Goal: Communication & Community: Answer question/provide support

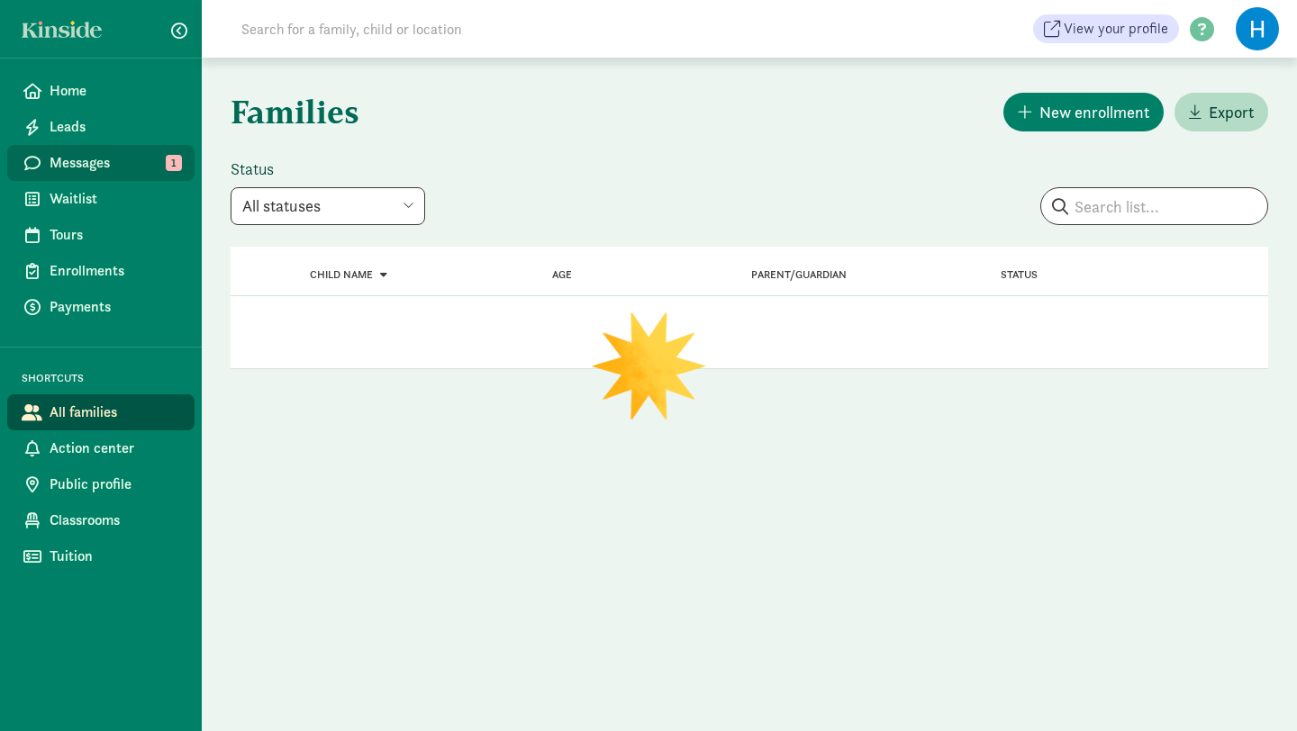
click at [103, 163] on span "Messages" at bounding box center [115, 163] width 131 height 22
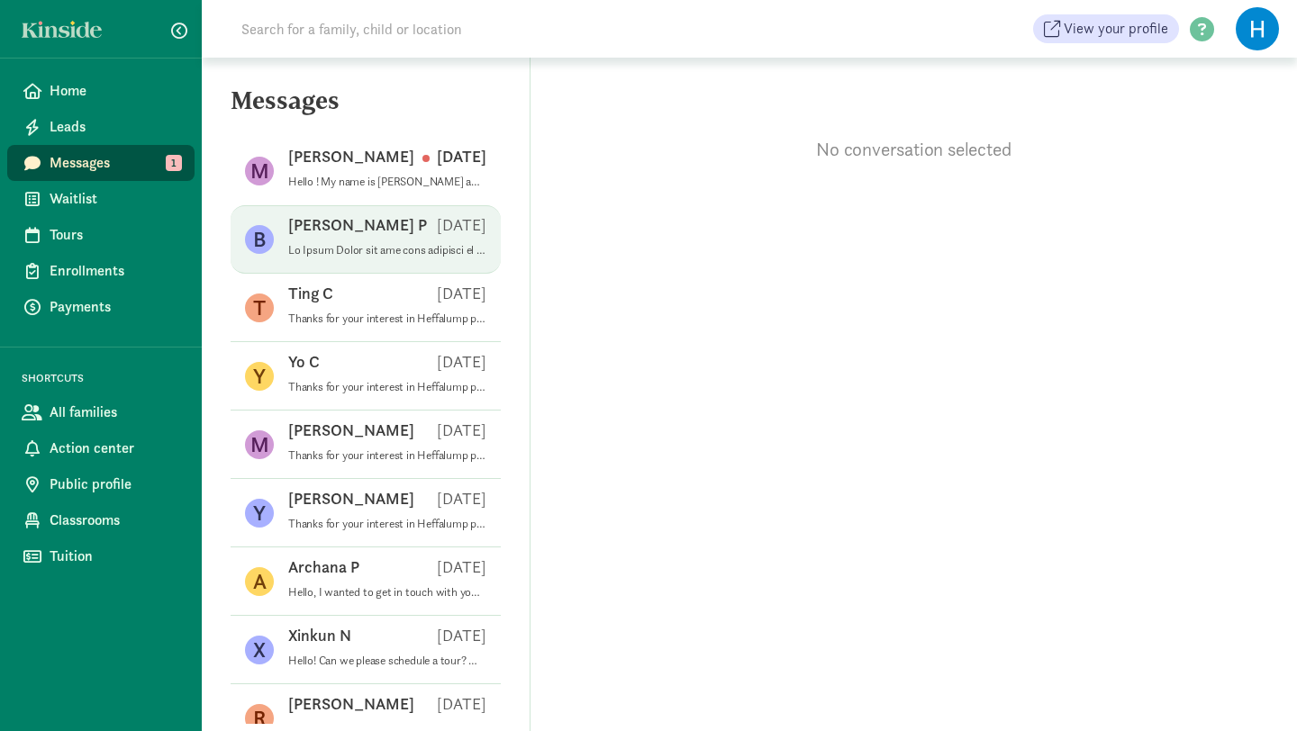
click at [416, 231] on div "Bibek P Jul 09" at bounding box center [387, 228] width 198 height 29
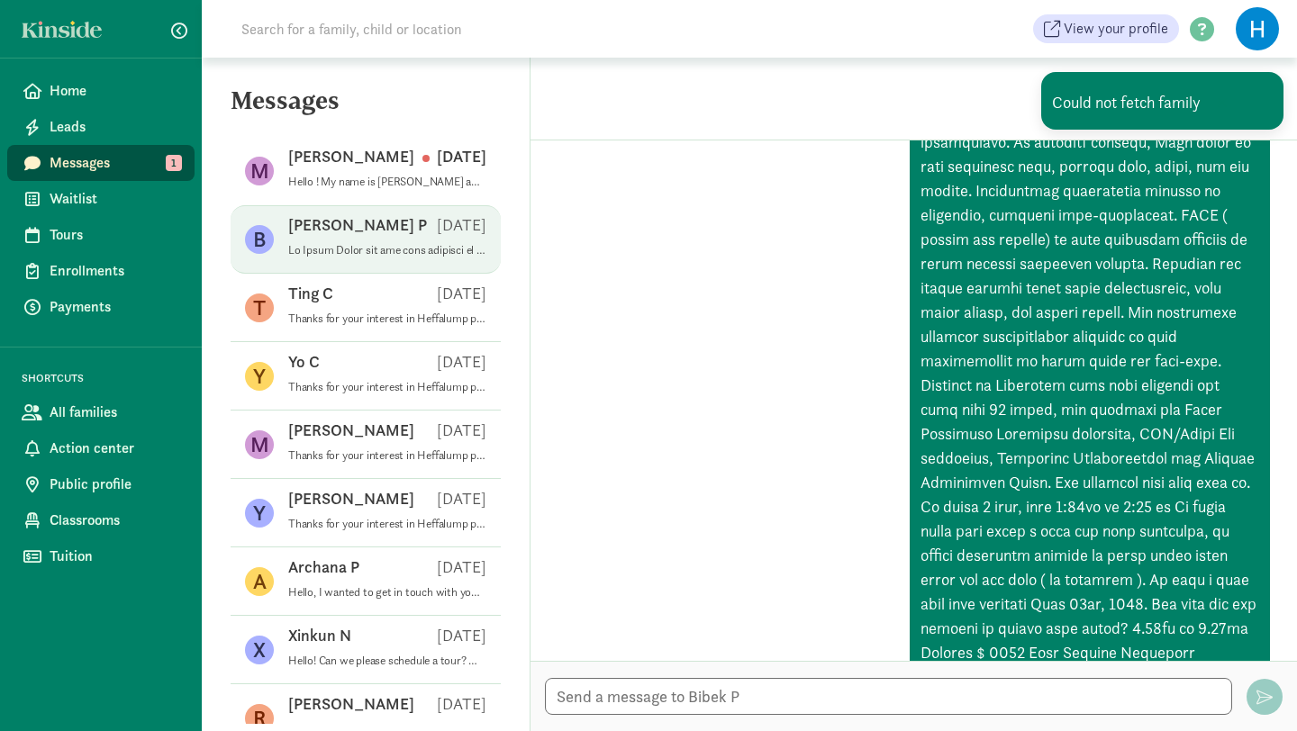
scroll to position [459, 0]
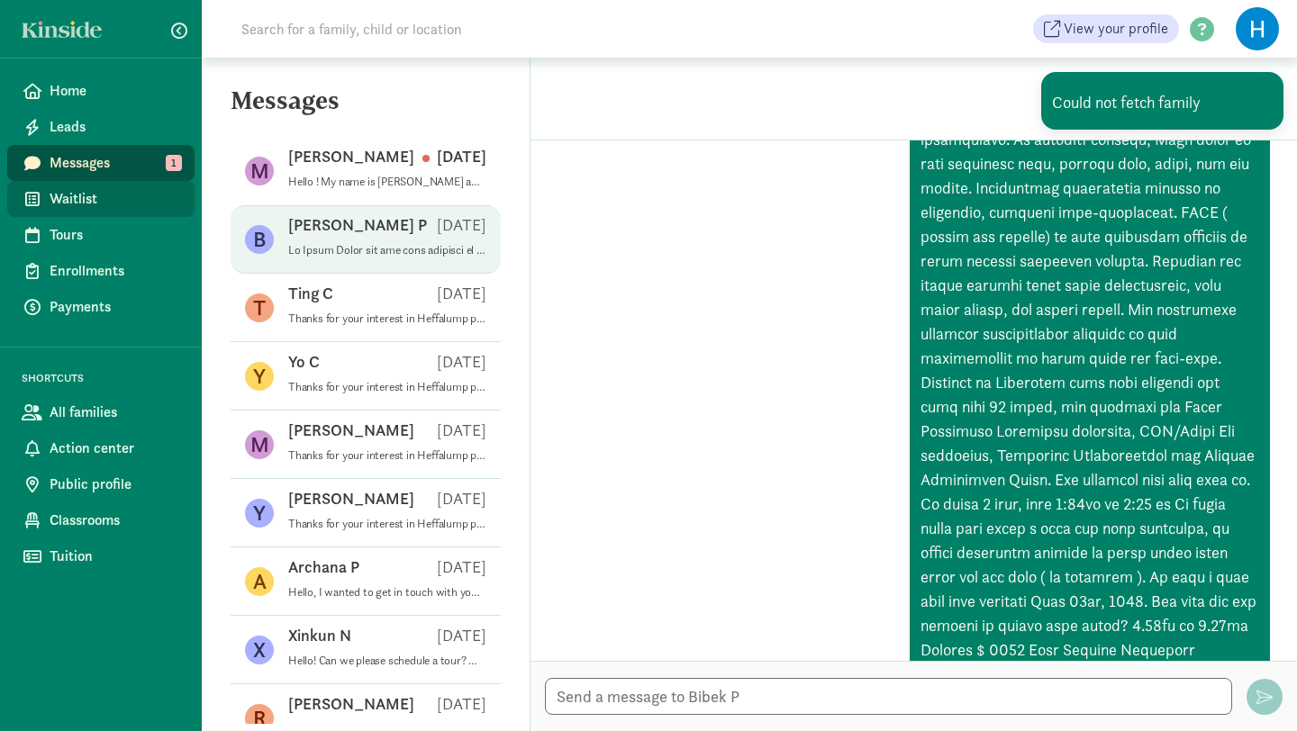
click at [95, 196] on span "Waitlist" at bounding box center [115, 199] width 131 height 22
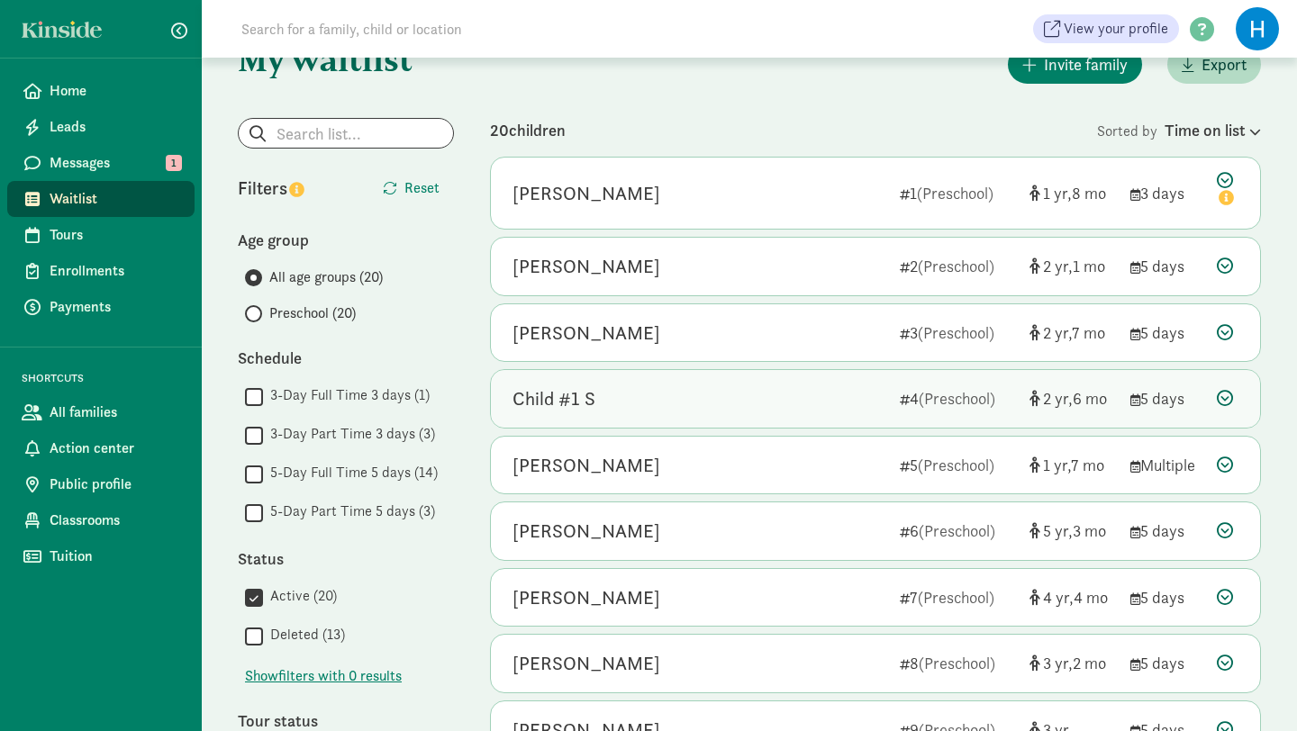
scroll to position [56, 0]
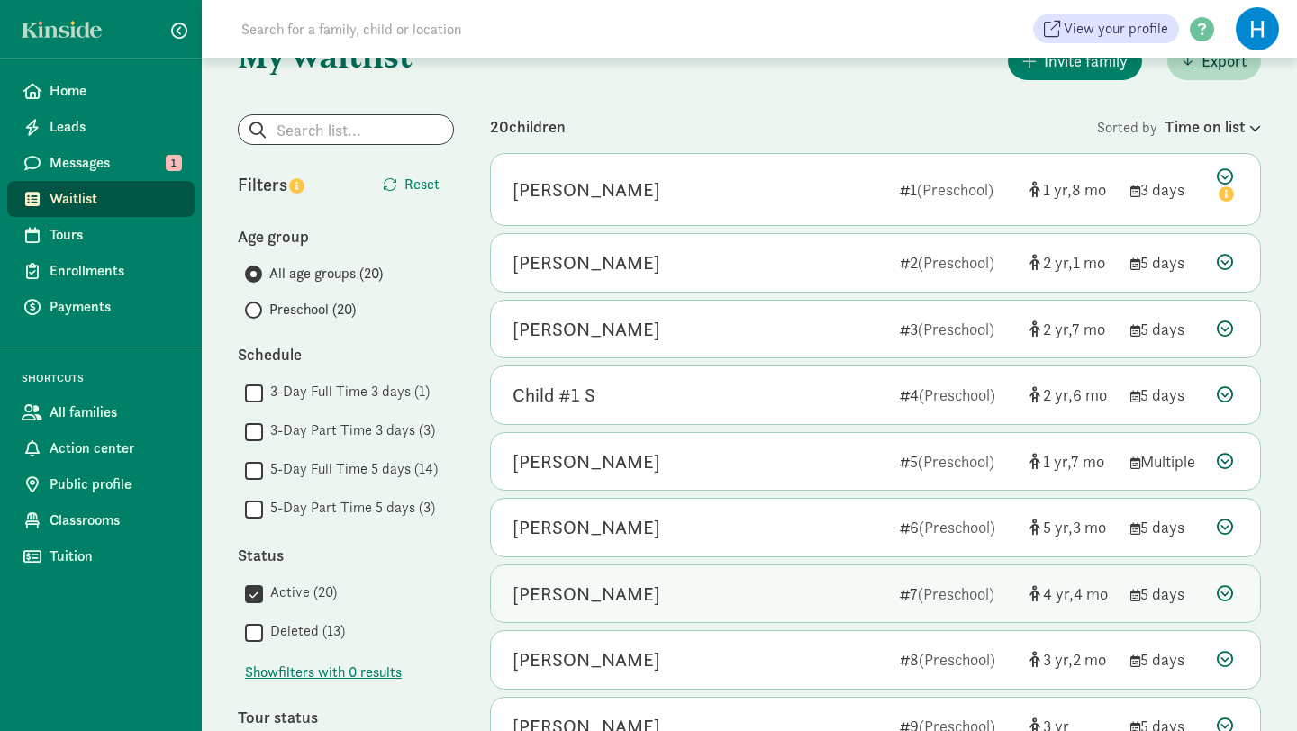
click at [1227, 593] on icon at bounding box center [1224, 593] width 16 height 16
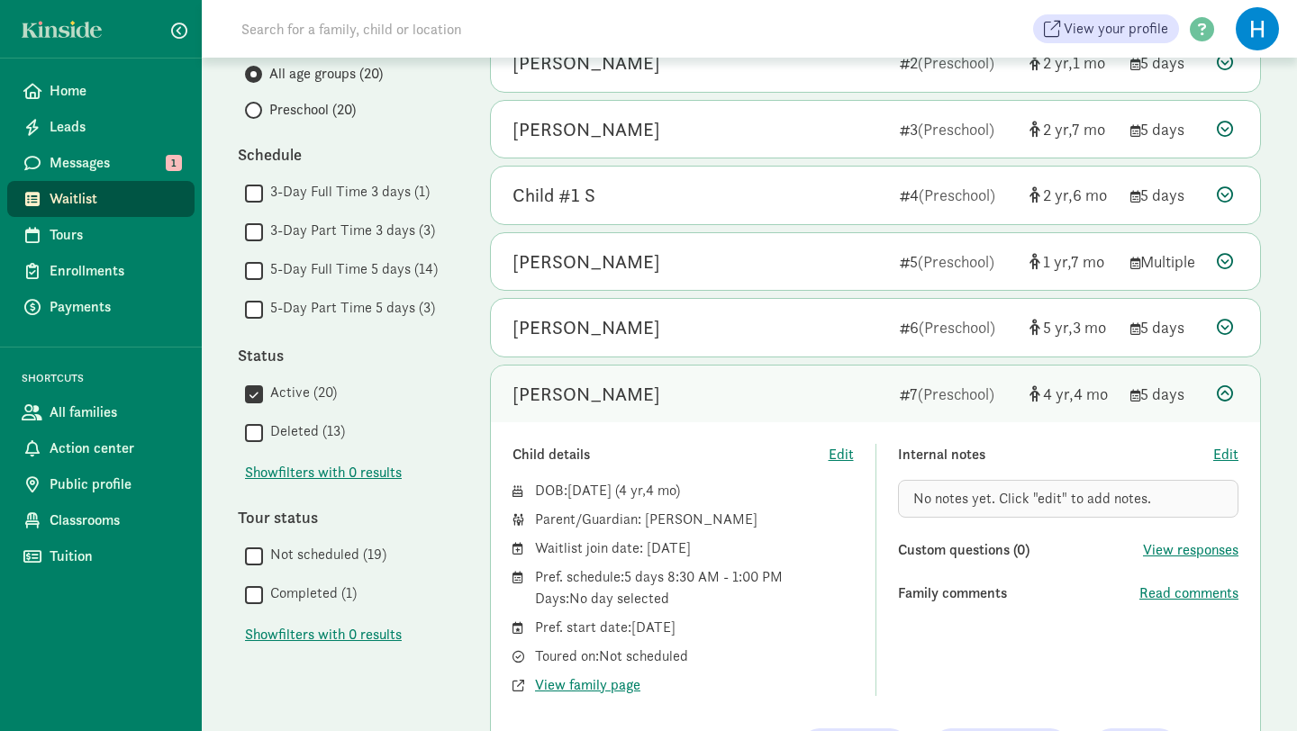
scroll to position [283, 0]
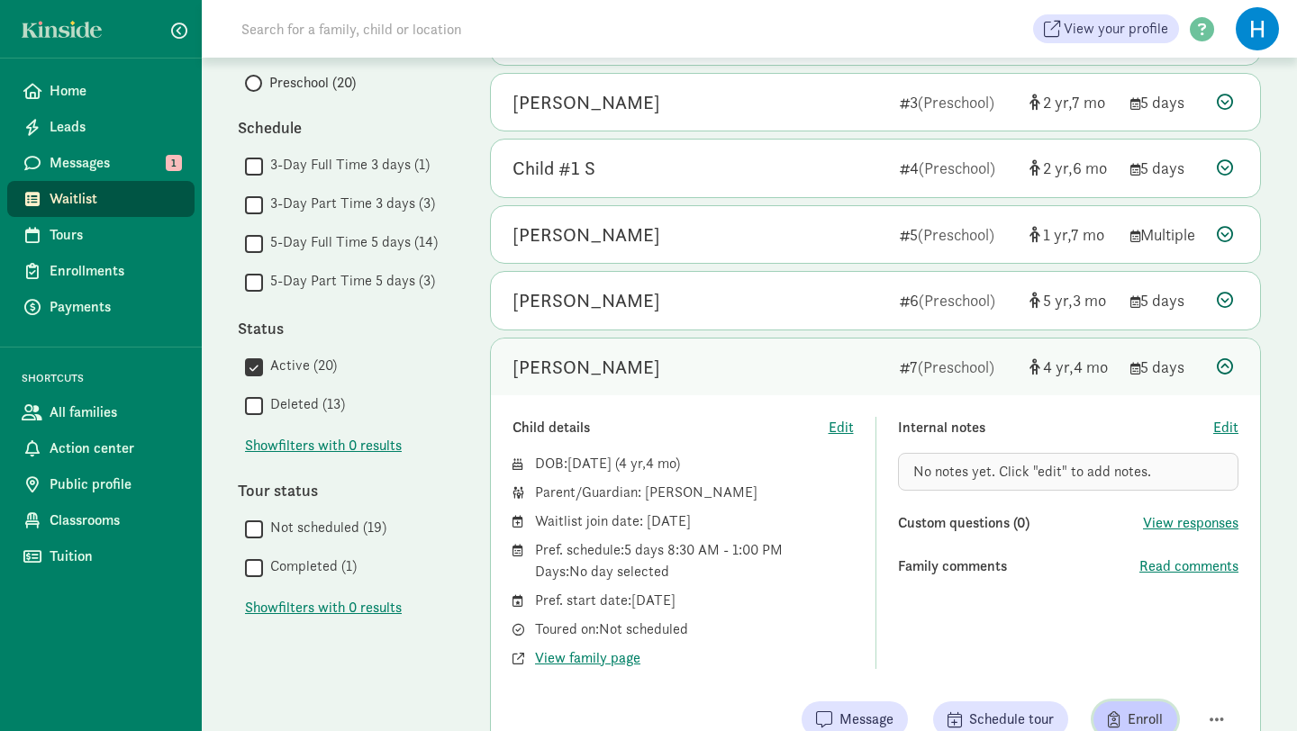
click at [1144, 719] on span "Enroll" at bounding box center [1144, 720] width 35 height 22
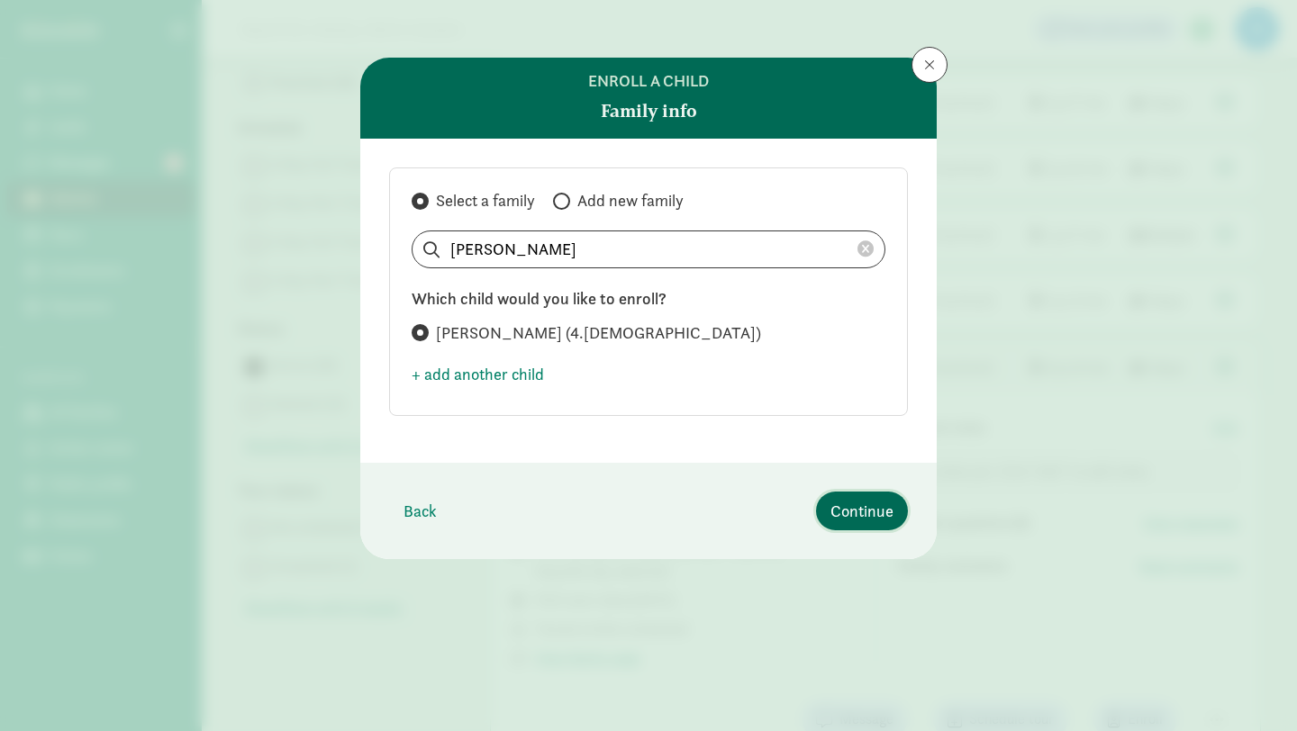
click at [869, 508] on span "Continue" at bounding box center [861, 511] width 63 height 24
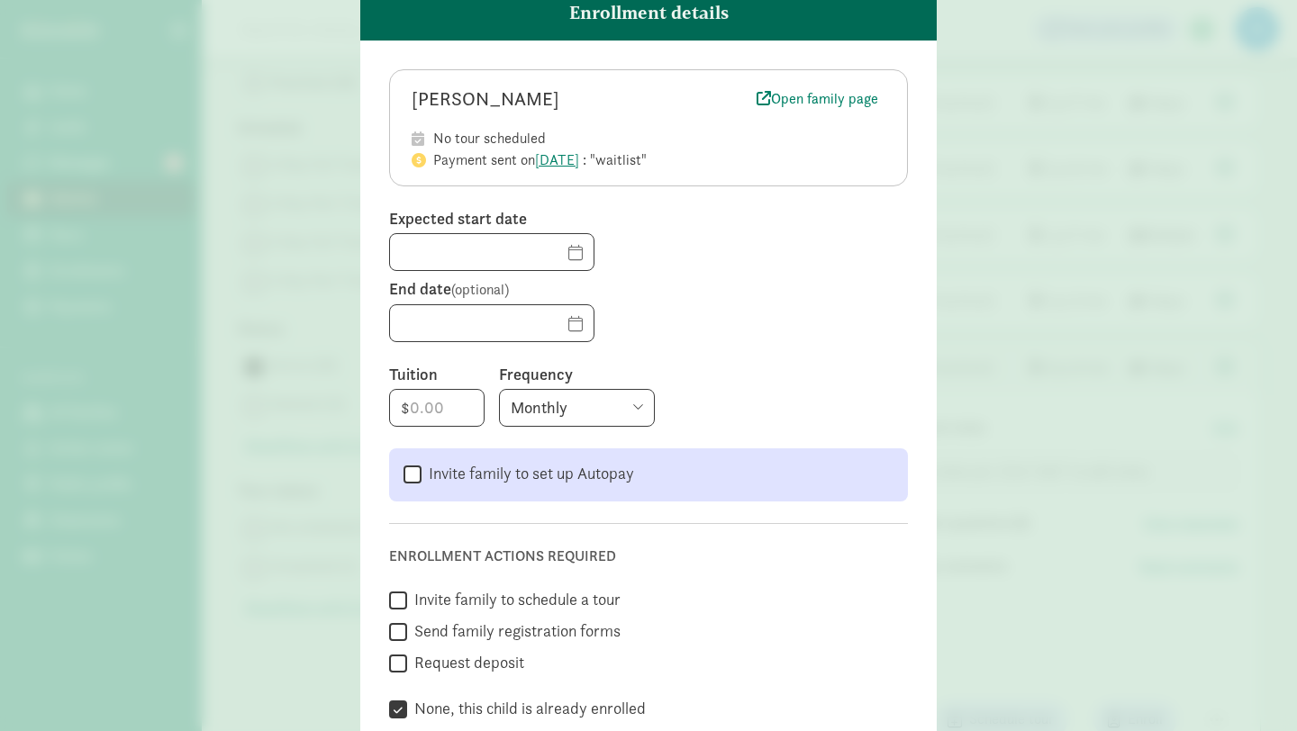
scroll to position [0, 0]
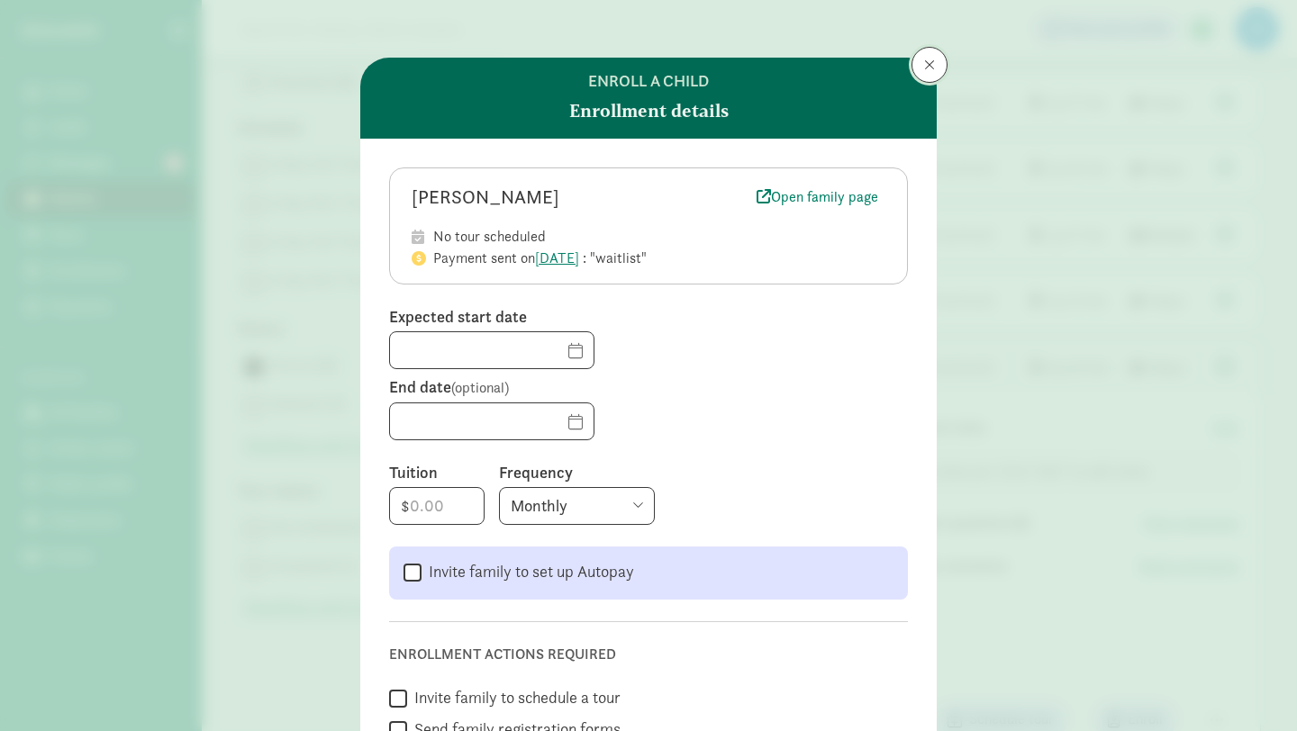
click at [935, 62] on button at bounding box center [929, 65] width 36 height 36
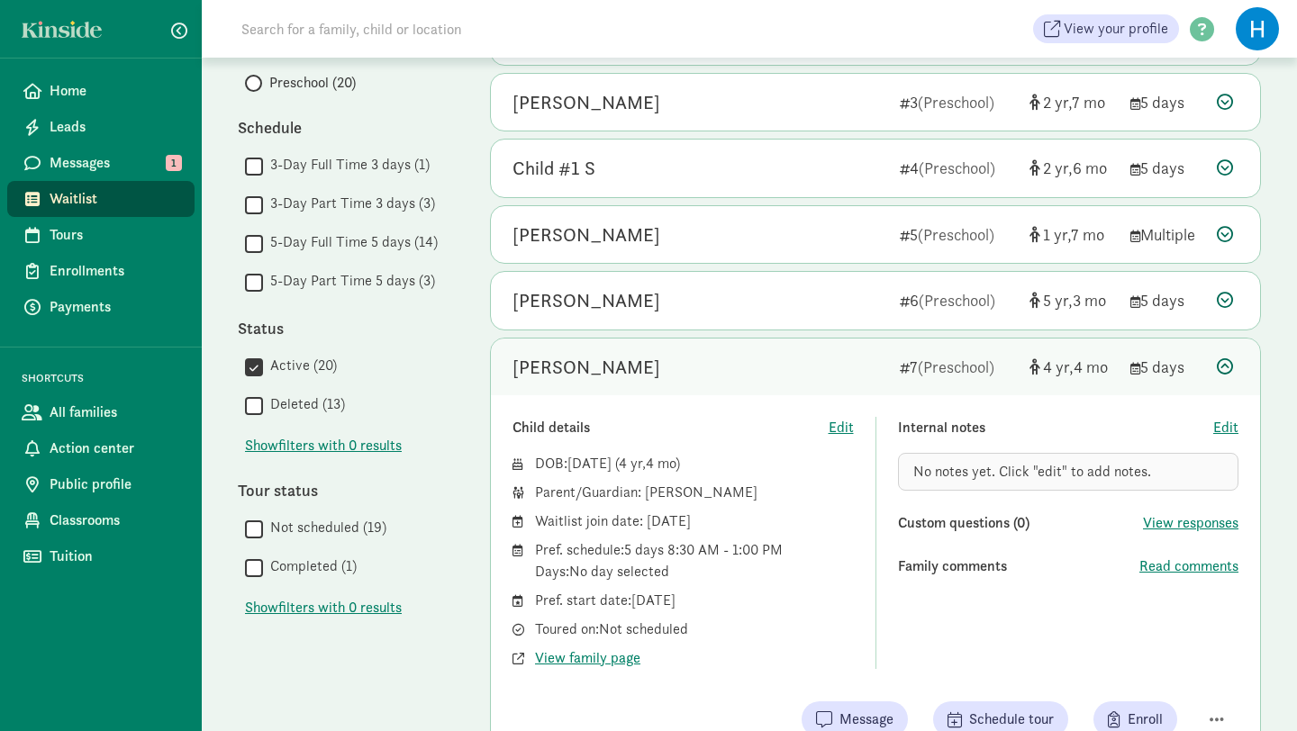
click at [398, 338] on div "Status" at bounding box center [346, 328] width 216 height 24
click at [438, 384] on div " Active (20)  Deleted (13)" at bounding box center [346, 386] width 216 height 63
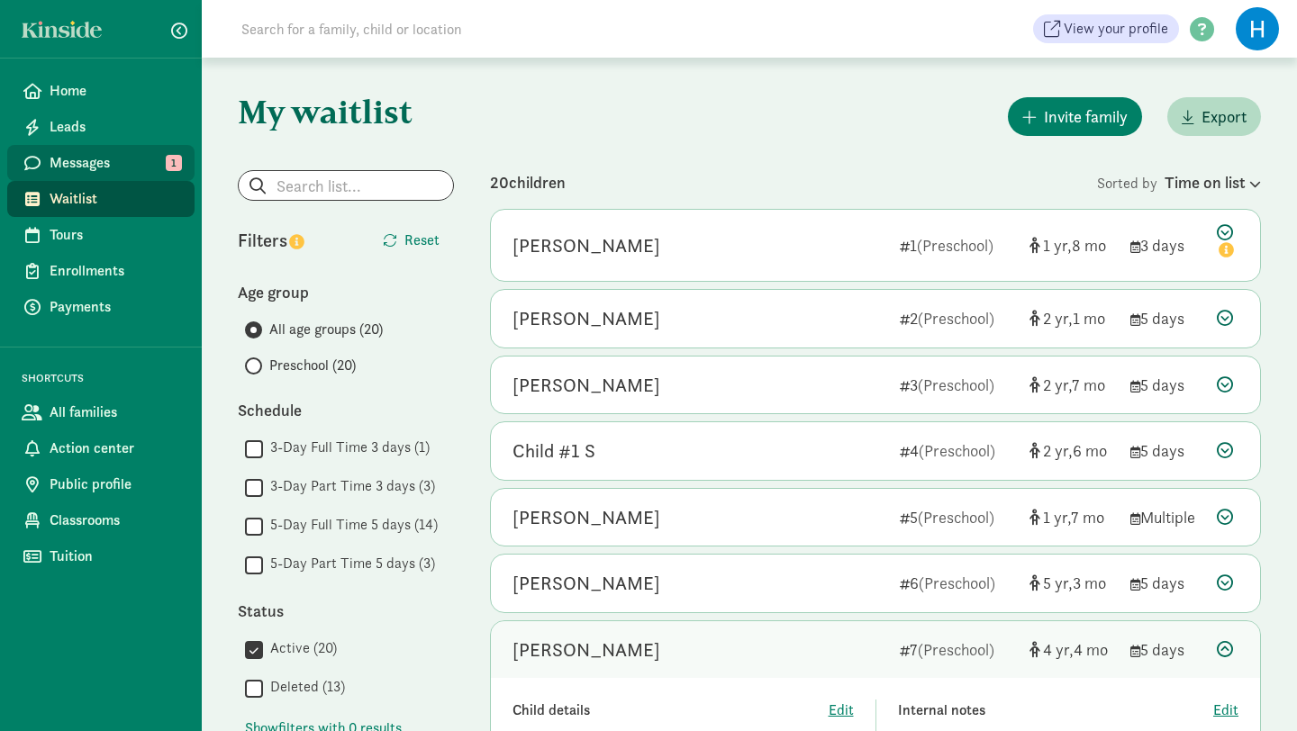
click at [100, 173] on span "Messages" at bounding box center [115, 163] width 131 height 22
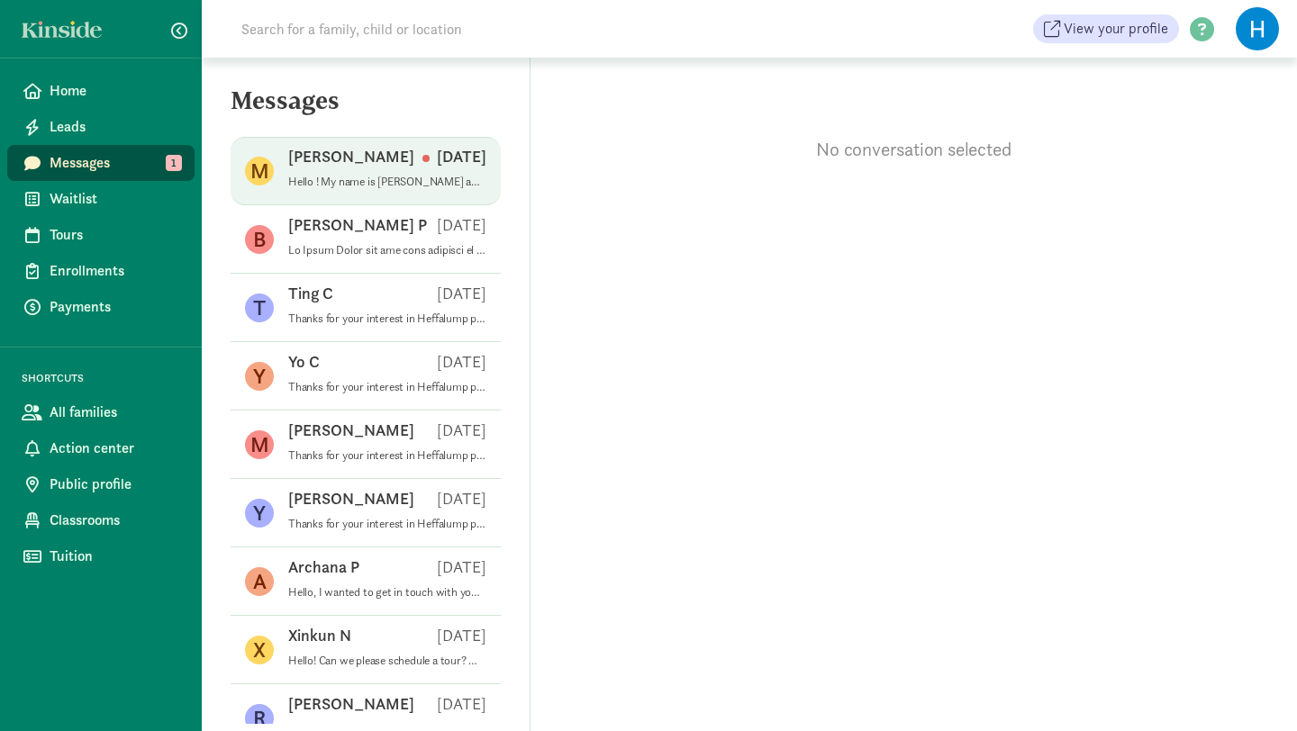
click at [366, 167] on p "[PERSON_NAME]" at bounding box center [351, 157] width 126 height 22
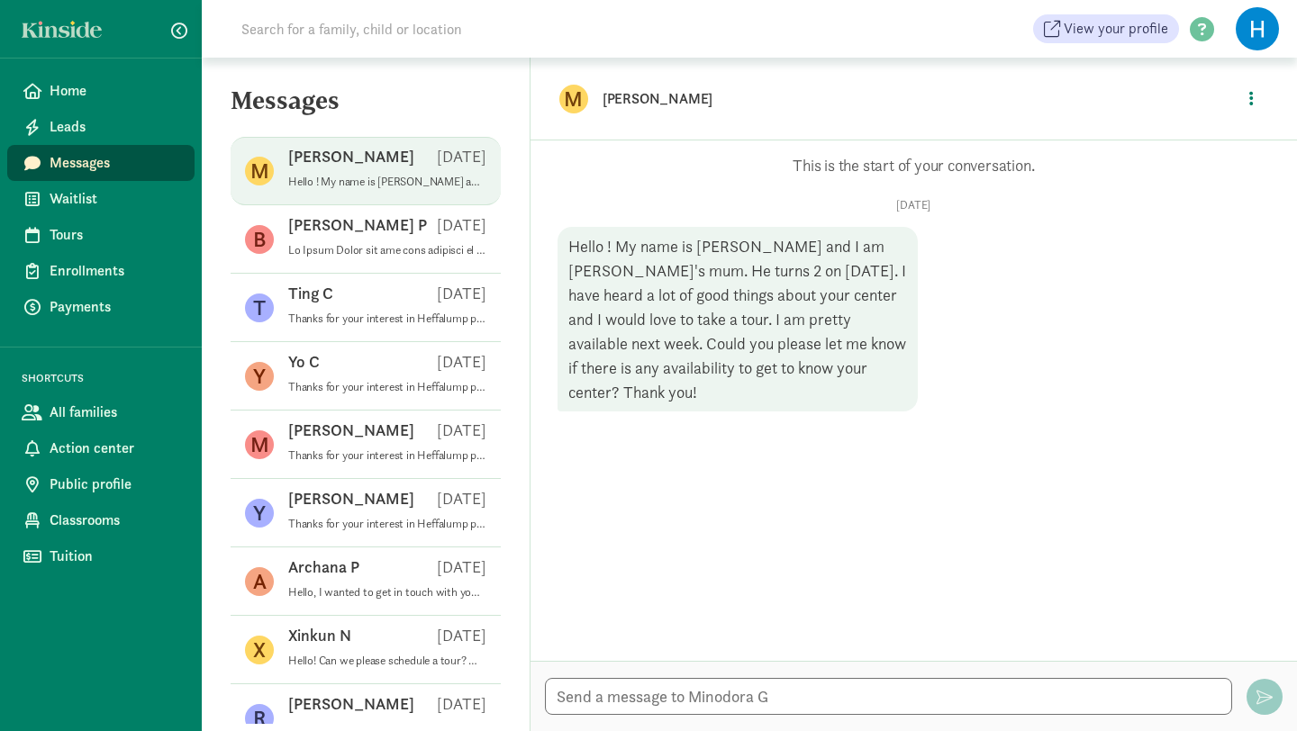
click at [803, 289] on div "Hello ! My name is [PERSON_NAME] and I am [PERSON_NAME]'s mum. He turns 2 on [D…" at bounding box center [737, 319] width 360 height 185
click at [640, 696] on textarea at bounding box center [888, 696] width 687 height 37
click at [590, 698] on textarea at bounding box center [888, 696] width 687 height 37
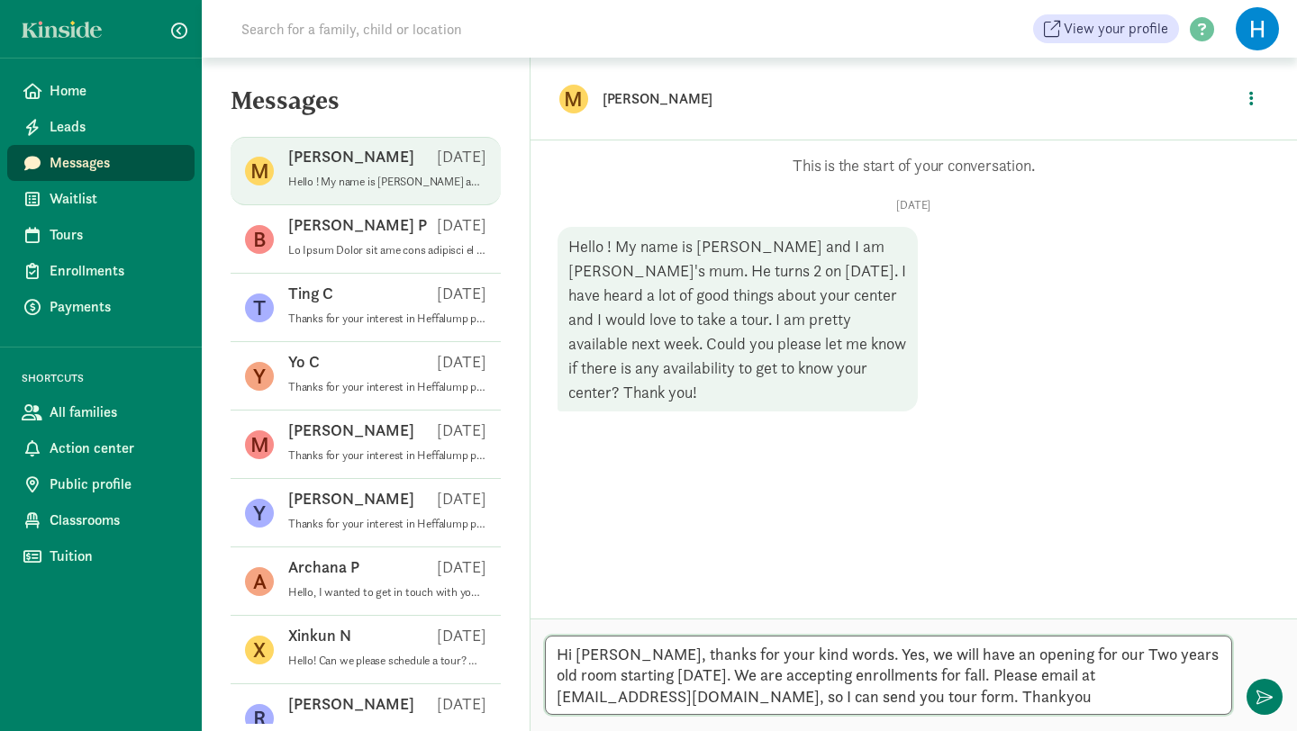
click at [1002, 692] on textarea "Hi [PERSON_NAME], thanks for your kind words. Yes, we will have an opening for …" at bounding box center [888, 675] width 687 height 79
click at [825, 674] on textarea "Hi Minodora, thanks for your kind words. Yes, we will have an opening for our T…" at bounding box center [888, 675] width 687 height 79
drag, startPoint x: 1013, startPoint y: 674, endPoint x: 1056, endPoint y: 675, distance: 43.3
click at [1056, 675] on textarea "Hi Minodora, thanks for your kind words. Yes, we will have an opening for our T…" at bounding box center [888, 675] width 687 height 79
click at [781, 695] on textarea "Hi Minodora, thanks for your kind words. Yes, we will have an opening for our T…" at bounding box center [888, 675] width 687 height 79
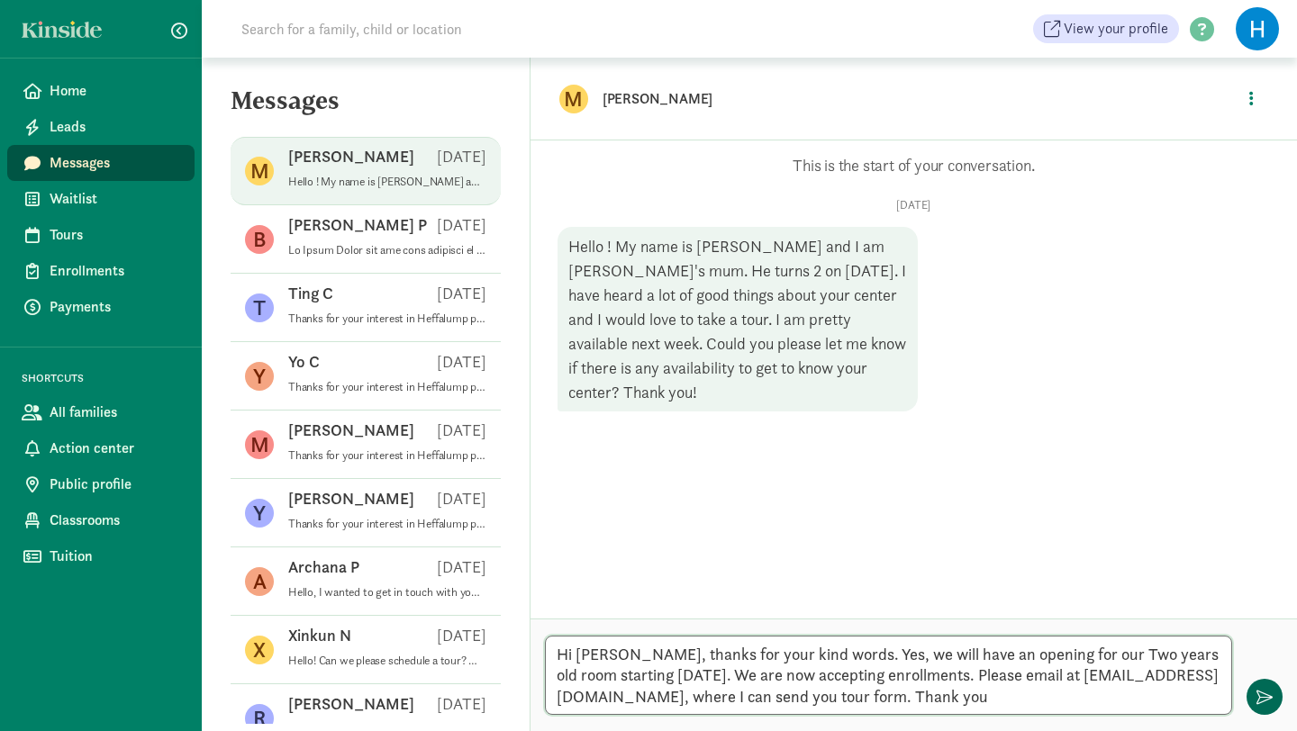
type textarea "Hi Minodora, thanks for your kind words. Yes, we will have an opening for our T…"
click at [1272, 703] on button "button" at bounding box center [1264, 697] width 36 height 36
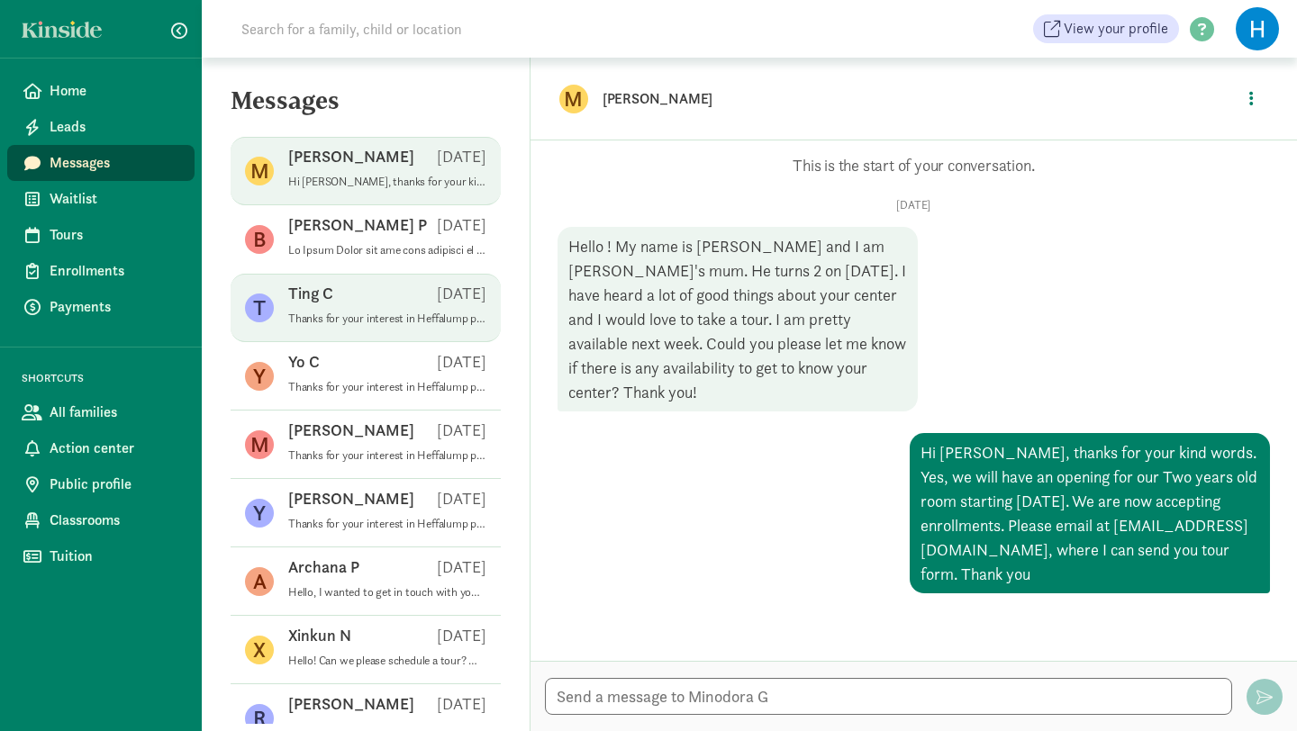
click at [348, 302] on div "Ting C Apr 01" at bounding box center [387, 297] width 198 height 29
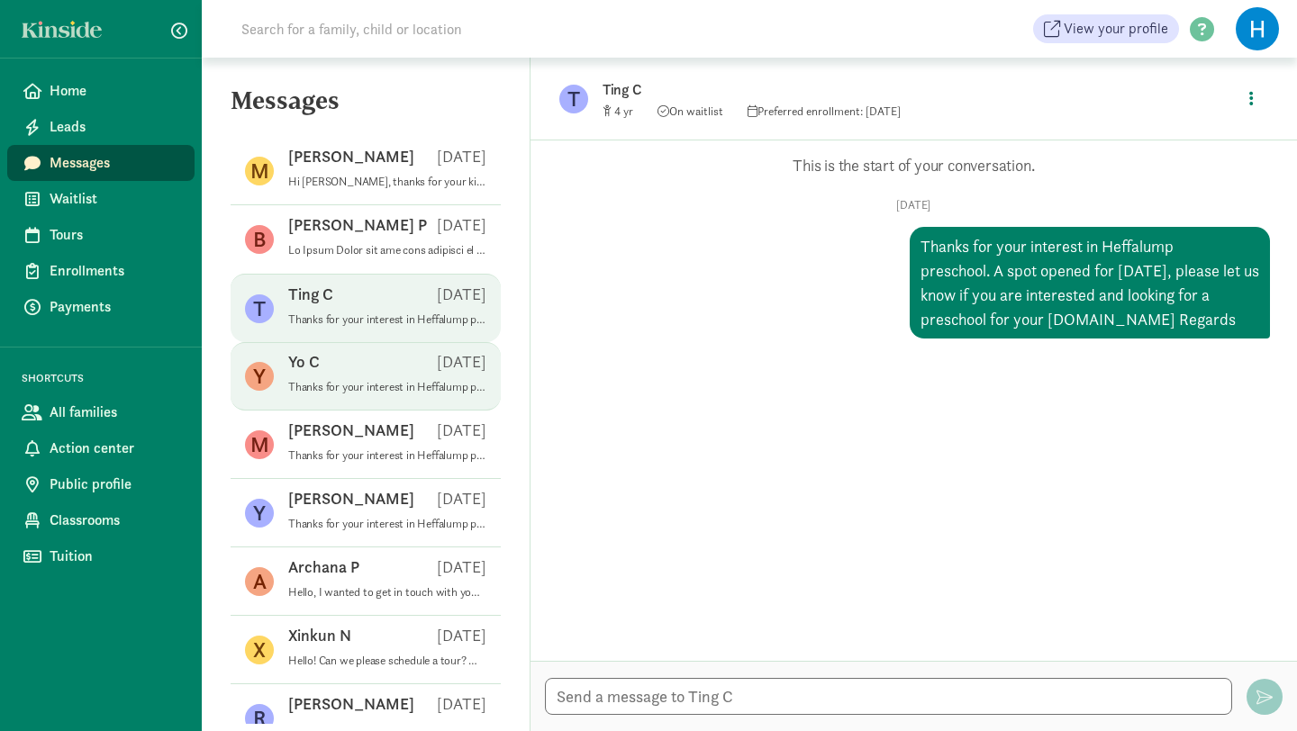
click at [327, 366] on div "Yo C Apr 01" at bounding box center [387, 365] width 198 height 29
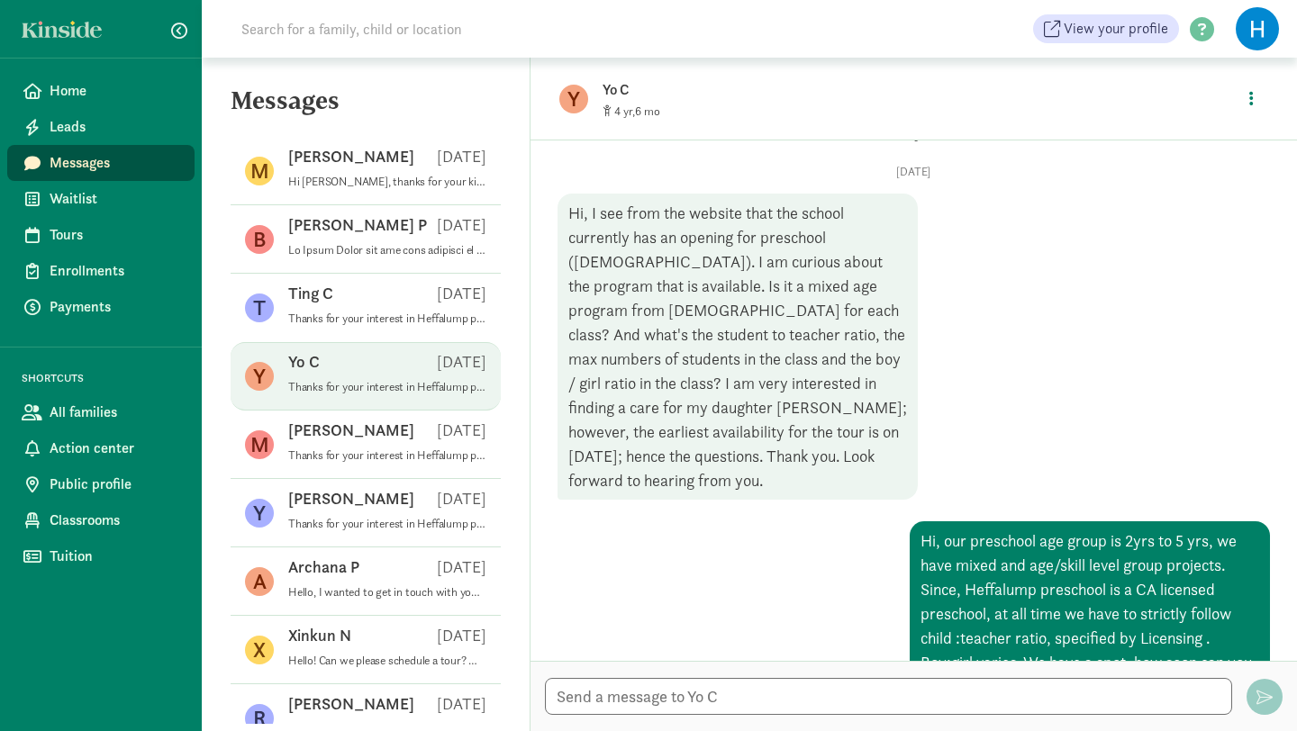
scroll to position [25, 0]
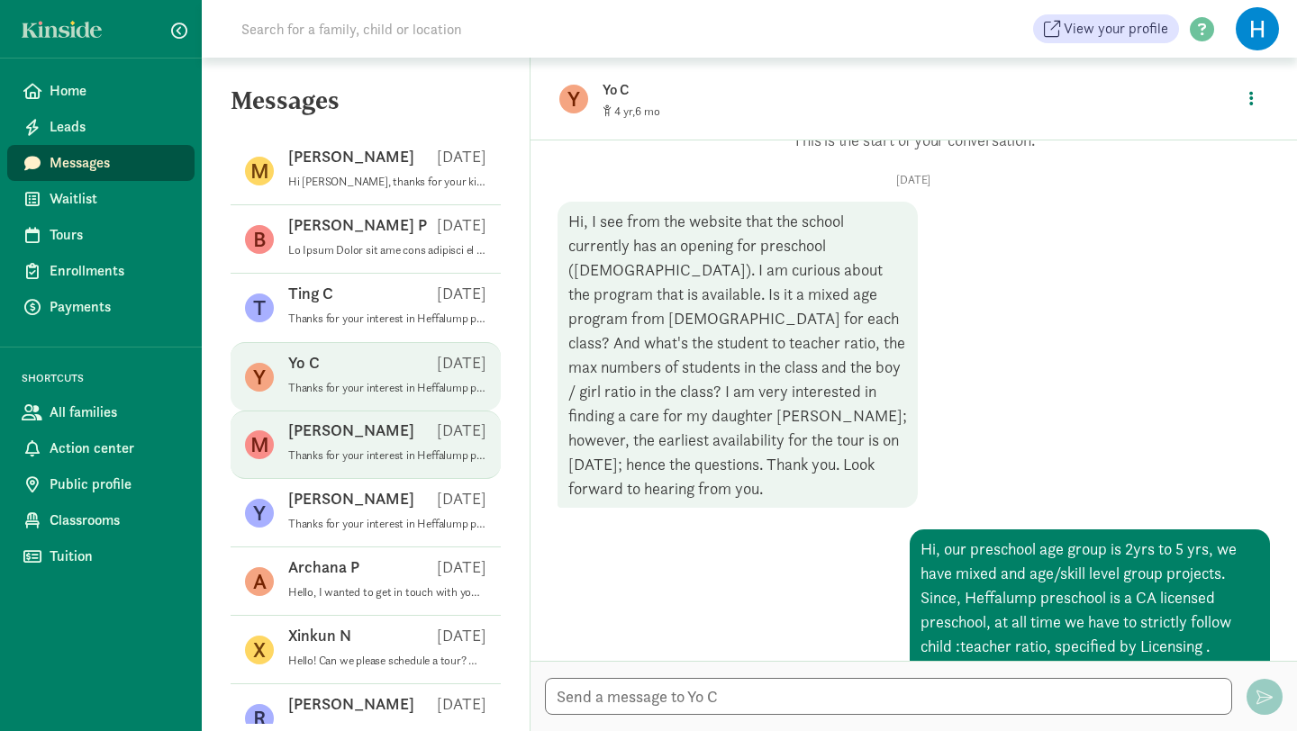
click at [365, 430] on div "Mariah E Apr 01" at bounding box center [387, 434] width 198 height 29
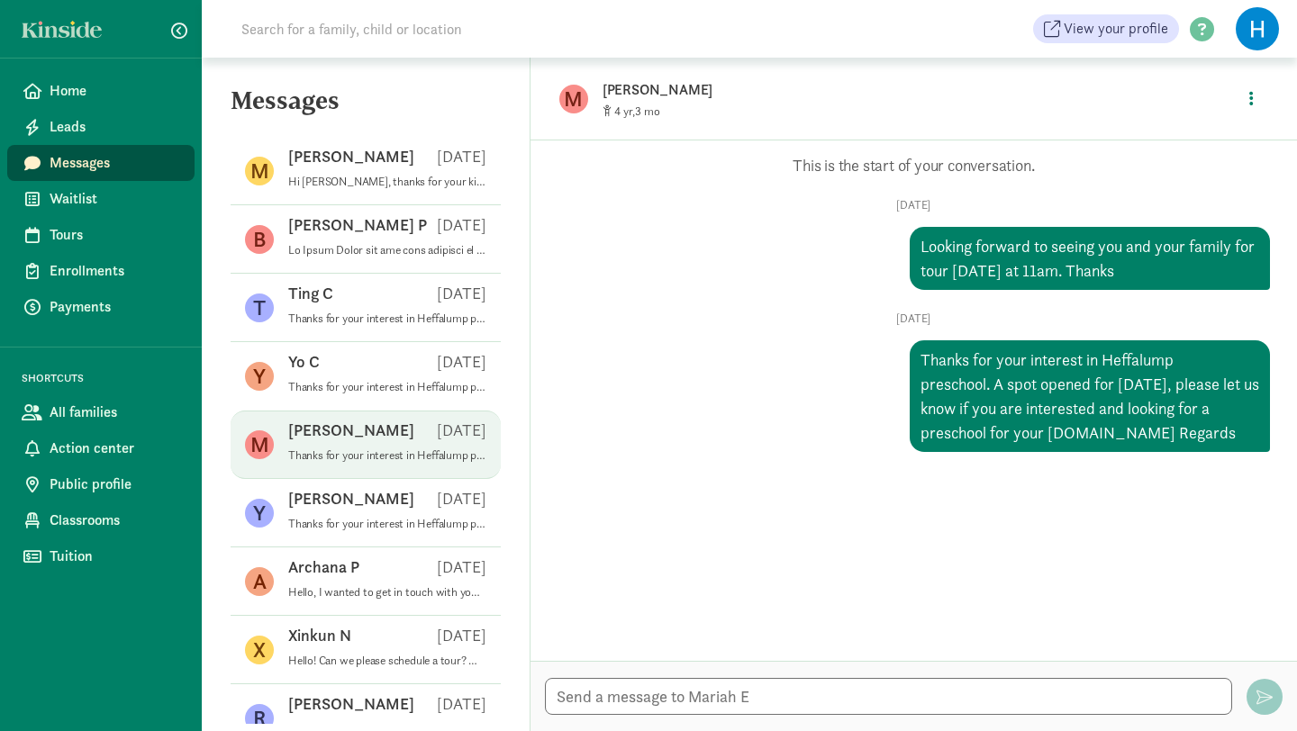
click at [115, 174] on link "Messages" at bounding box center [100, 163] width 187 height 36
